Goal: Use online tool/utility: Use online tool/utility

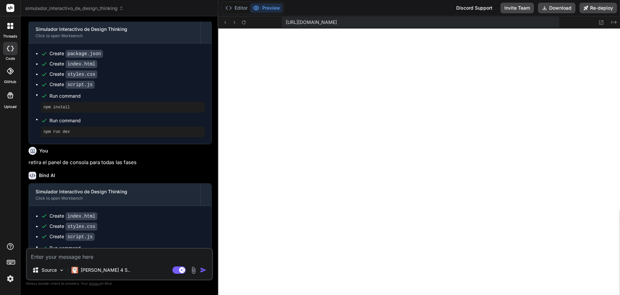
scroll to position [234, 0]
type textarea "x"
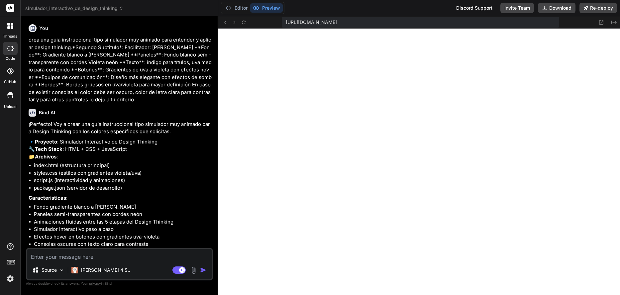
type textarea "x"
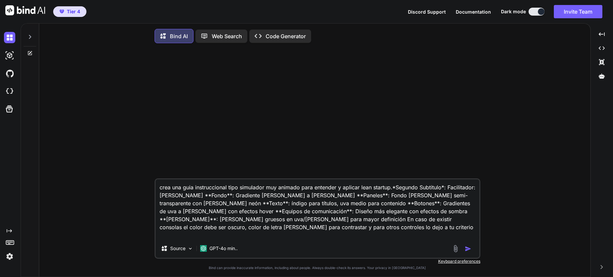
type textarea "x"
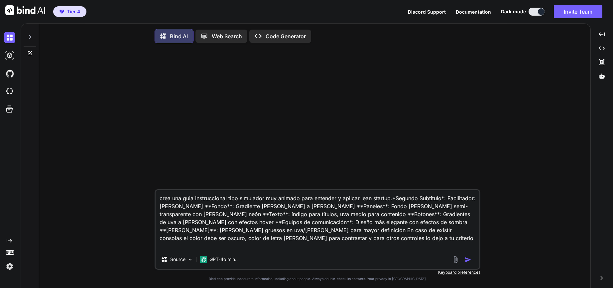
type textarea "x"
